Goal: Navigation & Orientation: Find specific page/section

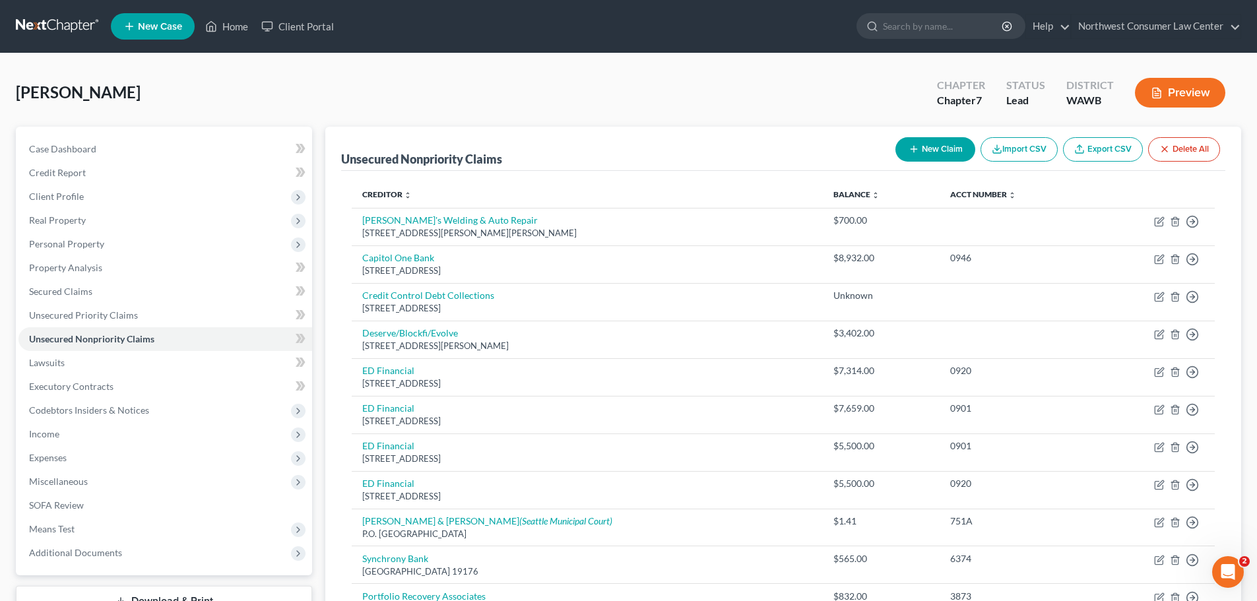
click at [53, 27] on link at bounding box center [58, 27] width 84 height 24
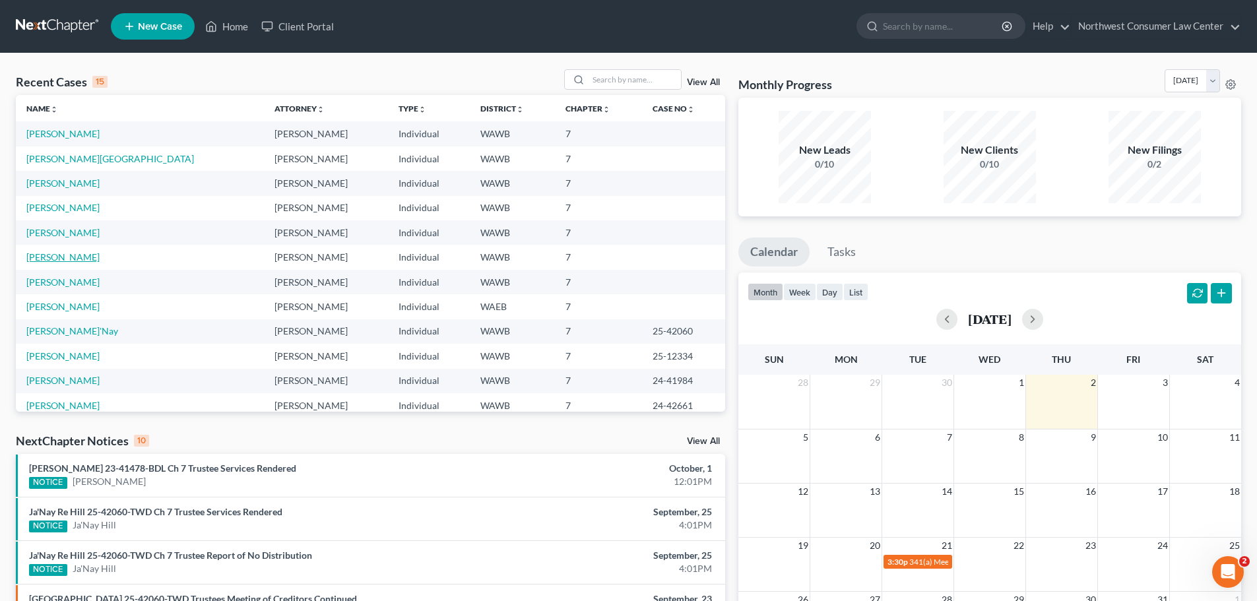
click at [72, 260] on link "[PERSON_NAME]" at bounding box center [62, 256] width 73 height 11
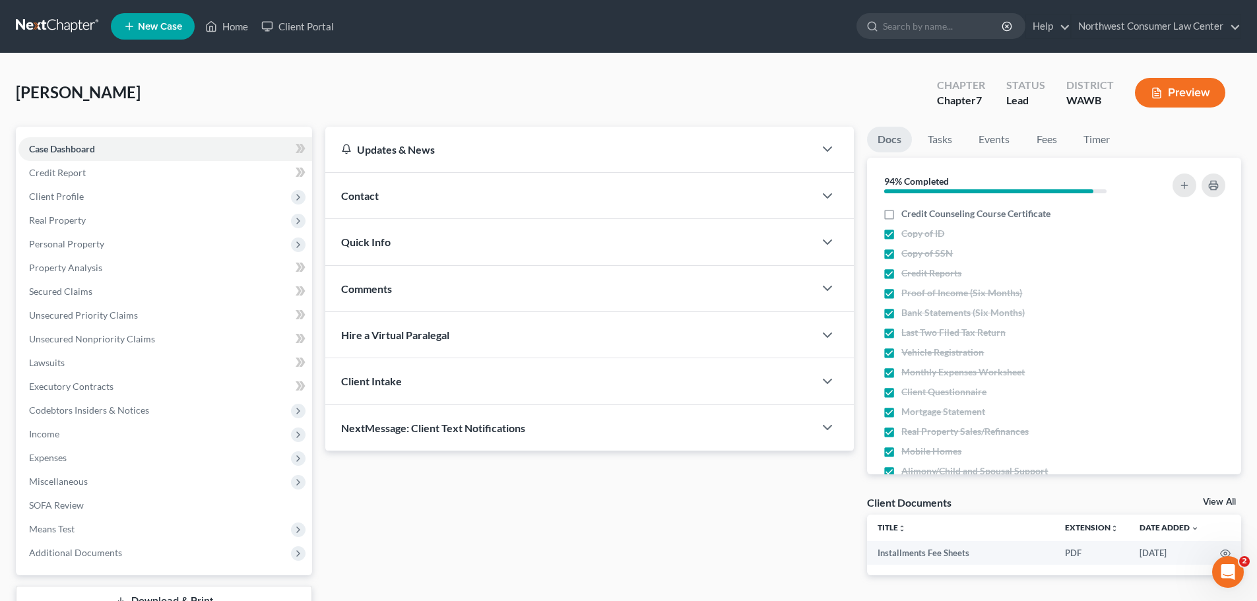
click at [26, 20] on link at bounding box center [58, 27] width 84 height 24
